Goal: Information Seeking & Learning: Learn about a topic

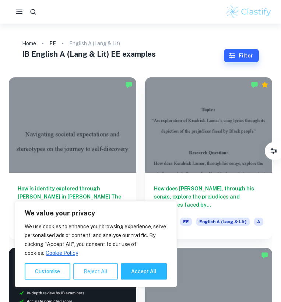
click at [91, 270] on button "Reject All" at bounding box center [95, 271] width 45 height 16
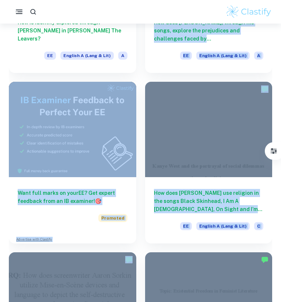
drag, startPoint x: 276, startPoint y: 105, endPoint x: 251, endPoint y: 244, distance: 141.9
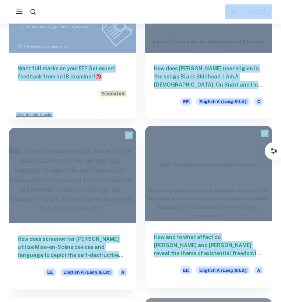
drag, startPoint x: 277, startPoint y: 22, endPoint x: 237, endPoint y: 301, distance: 281.8
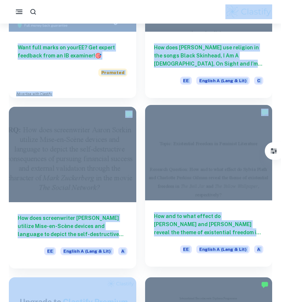
click at [242, 226] on h6 "How and to what effect do [PERSON_NAME] and [PERSON_NAME] reveal the theme of e…" at bounding box center [209, 224] width 110 height 24
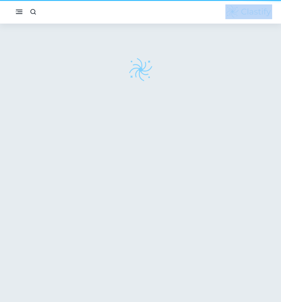
click at [242, 226] on div at bounding box center [140, 166] width 273 height 284
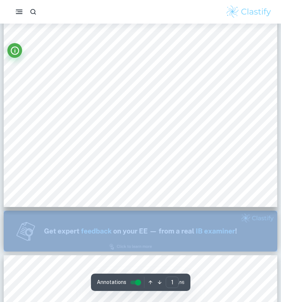
scroll to position [199, 0]
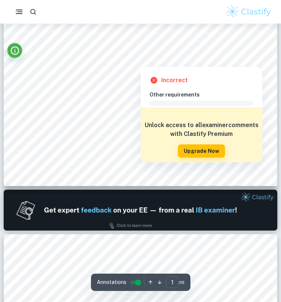
click at [158, 99] on div "Comment Unlock access to all examiner comments with Clastify Premium Upgrade Now" at bounding box center [204, 127] width 110 height 57
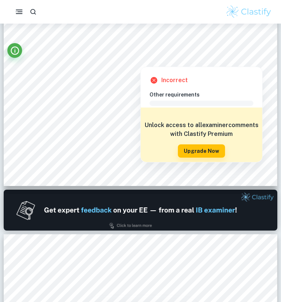
click at [153, 81] on icon at bounding box center [154, 80] width 7 height 7
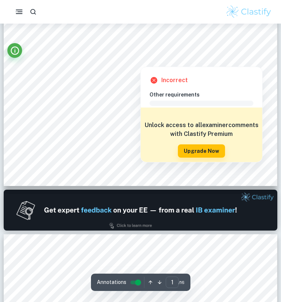
click at [143, 59] on div at bounding box center [140, 60] width 40 height 10
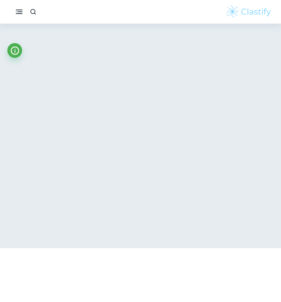
click at [100, 147] on div at bounding box center [140, 106] width 273 height 284
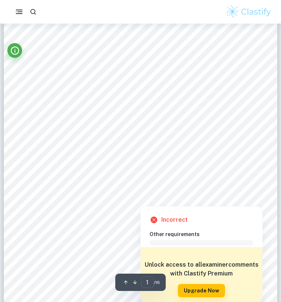
click at [184, 232] on h6 "Other requirements" at bounding box center [204, 234] width 110 height 8
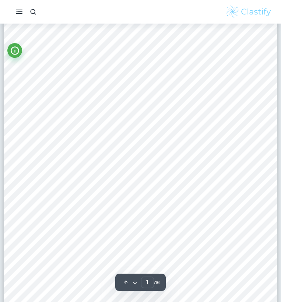
click at [134, 282] on icon "button" at bounding box center [135, 282] width 6 height 6
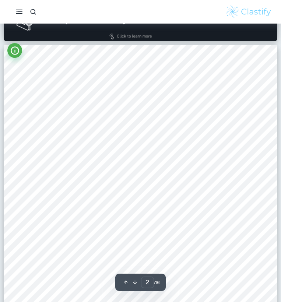
click at [125, 281] on icon "button" at bounding box center [126, 282] width 6 height 6
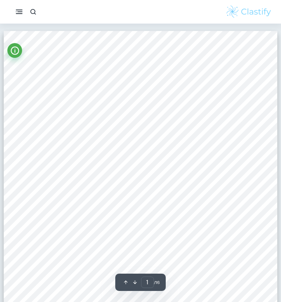
click at [135, 283] on icon "button" at bounding box center [135, 282] width 6 height 6
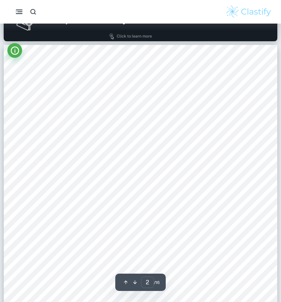
click at [134, 283] on icon "button" at bounding box center [135, 282] width 4 height 4
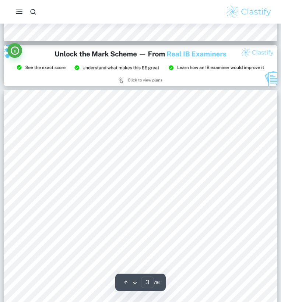
click at [134, 282] on icon "button" at bounding box center [135, 282] width 6 height 6
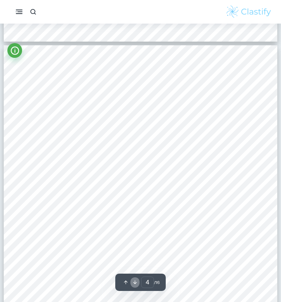
click at [134, 282] on icon "button" at bounding box center [135, 282] width 6 height 6
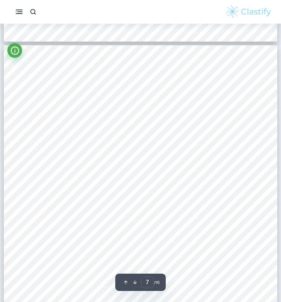
click at [134, 282] on icon "button" at bounding box center [135, 282] width 6 height 6
type input "8"
